Goal: Task Accomplishment & Management: Complete application form

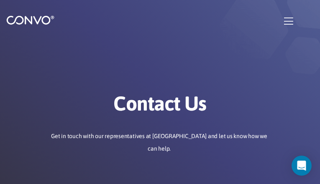
type input "kaVVZxQkhqSJBq"
type input "qatevefi829@gmail.com"
type input "rrAhYTpbJP"
type input "TPQLudSLRhTQ"
type input "FAJplPhkd"
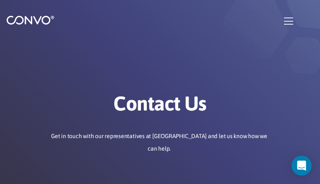
type input "qatevefi829@gmail.com"
type input "EauQjRctzCQusdpd"
type input "IoCslGjjaVfPIhaT"
type input "JQWfENQWKrfWz"
checkbox input"] "false"
